Goal: Feedback & Contribution: Leave review/rating

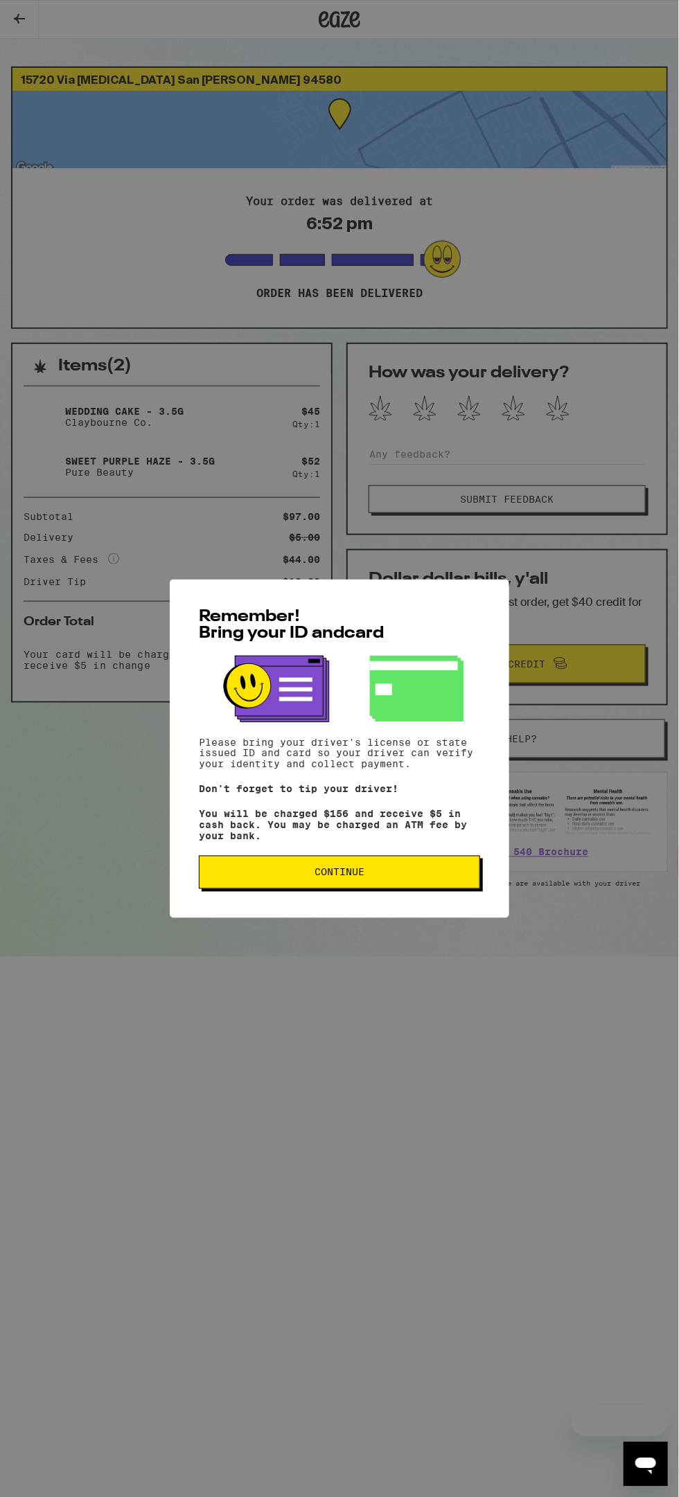
click at [336, 889] on button "Continue" at bounding box center [339, 872] width 281 height 33
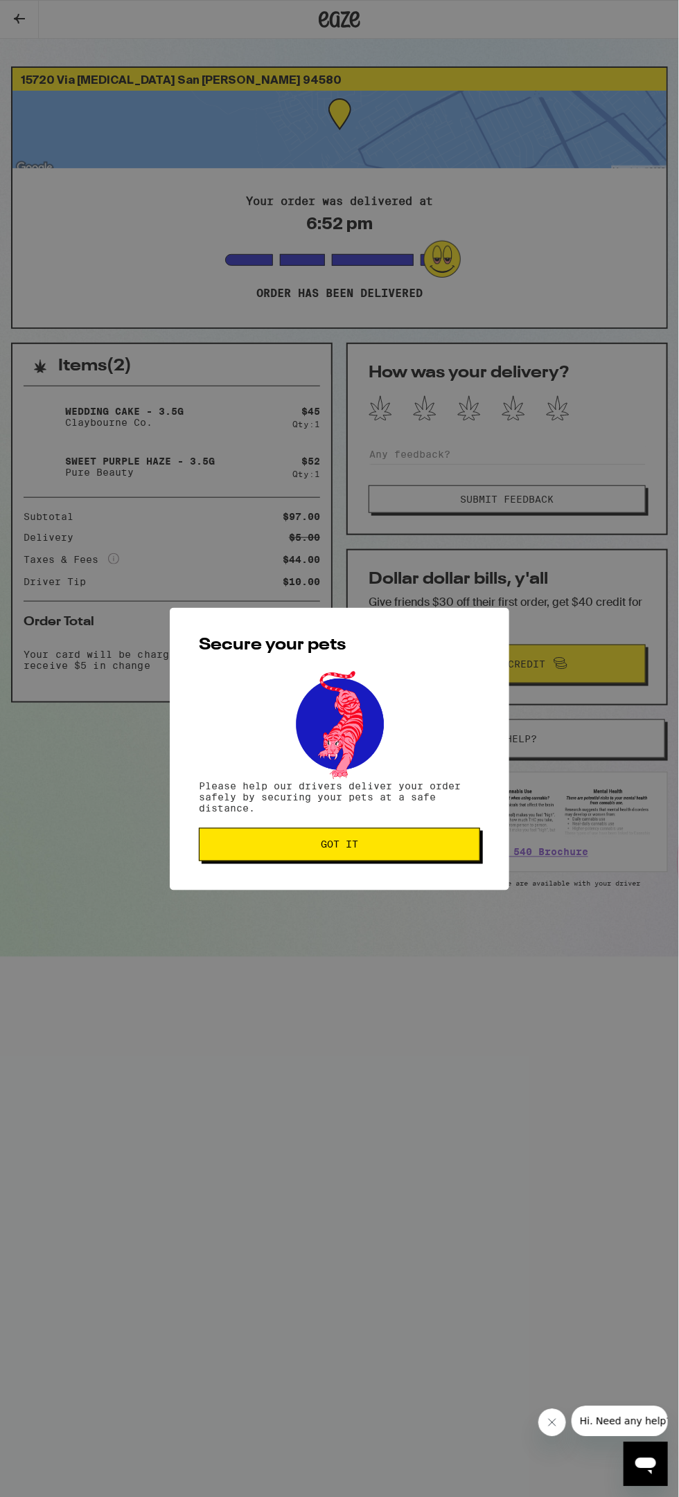
click at [346, 837] on button "Got it" at bounding box center [339, 844] width 281 height 33
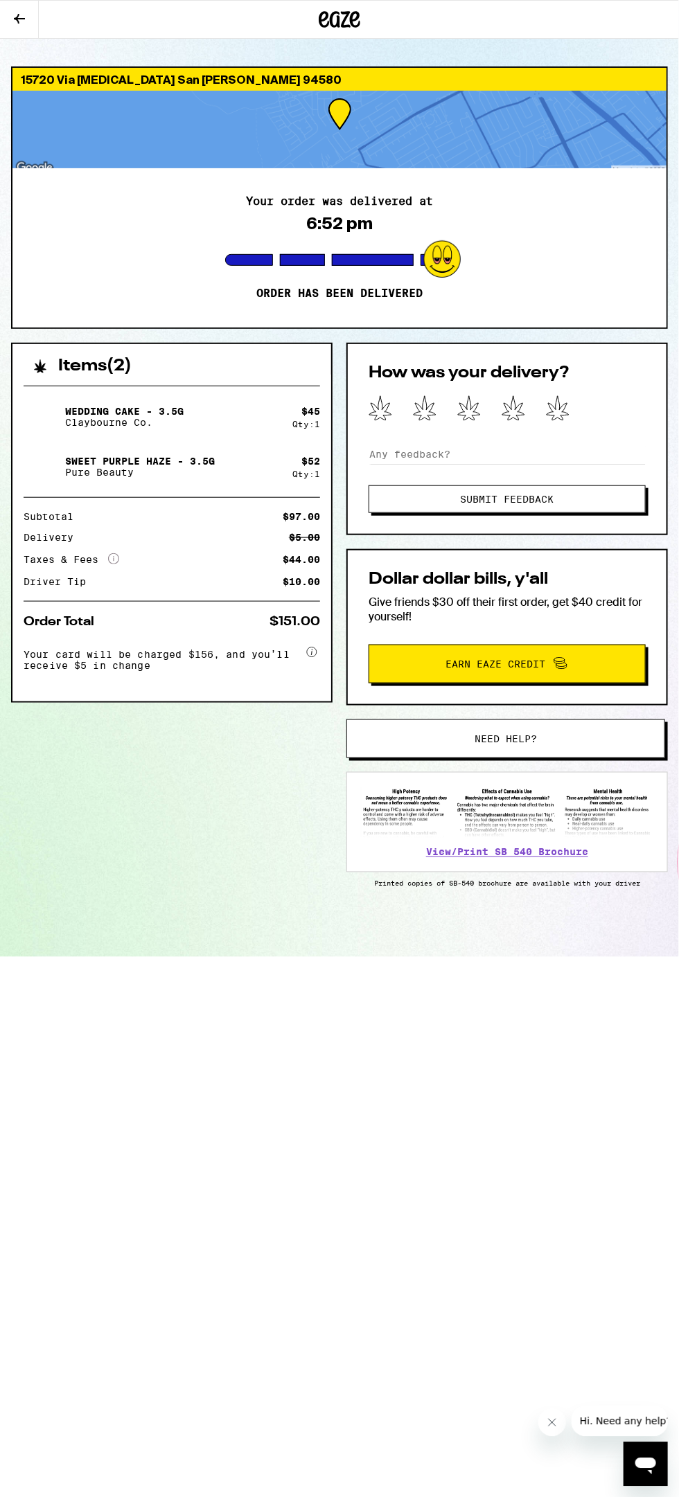
click at [566, 413] on icon at bounding box center [558, 408] width 24 height 26
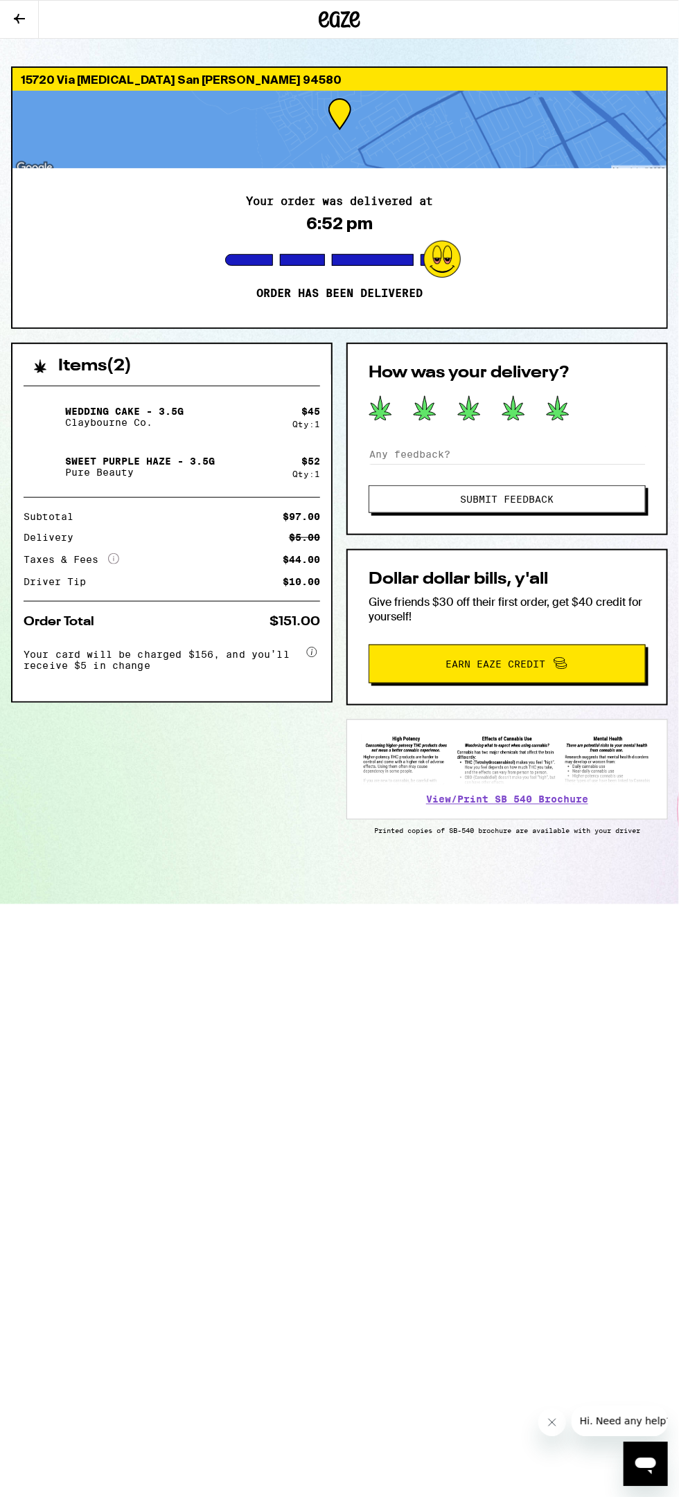
click at [602, 509] on button "Submit Feedback" at bounding box center [506, 499] width 277 height 28
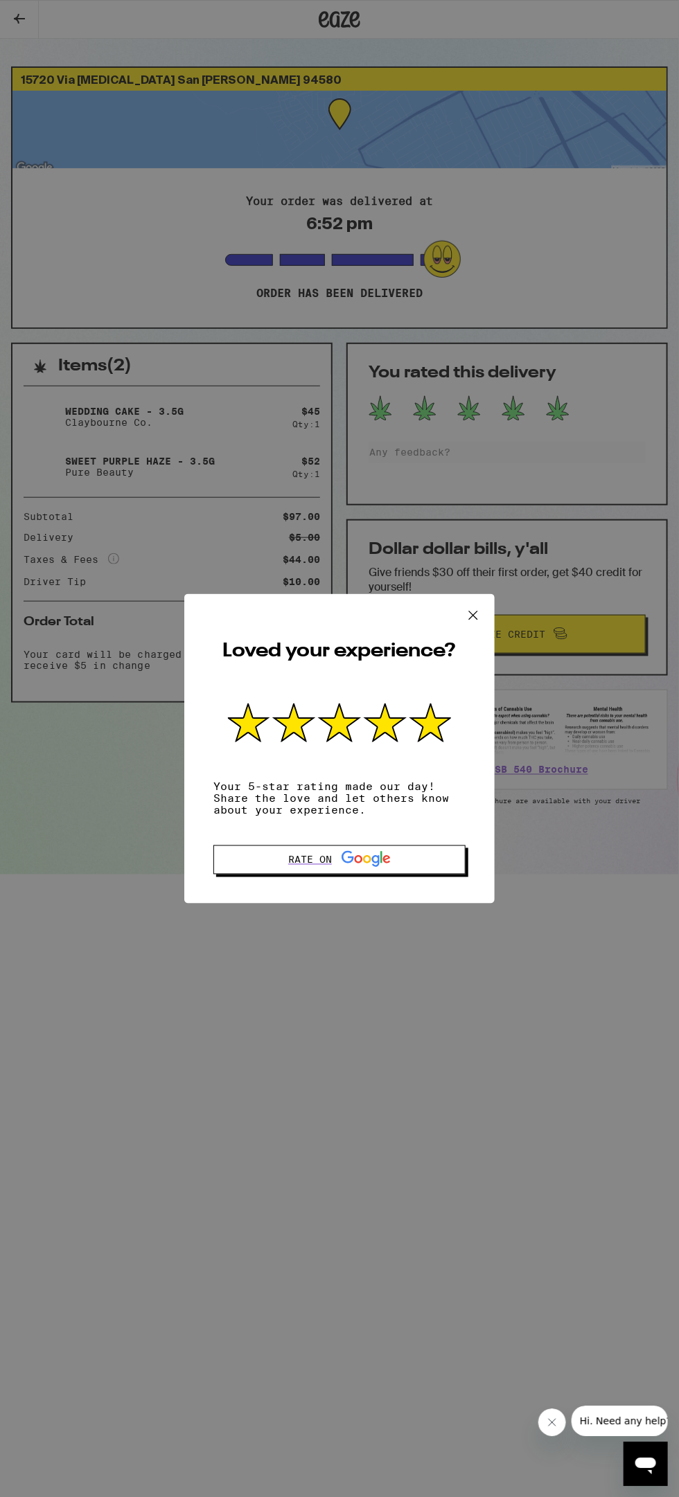
click at [492, 607] on button at bounding box center [472, 616] width 43 height 44
